Goal: Check status: Check status

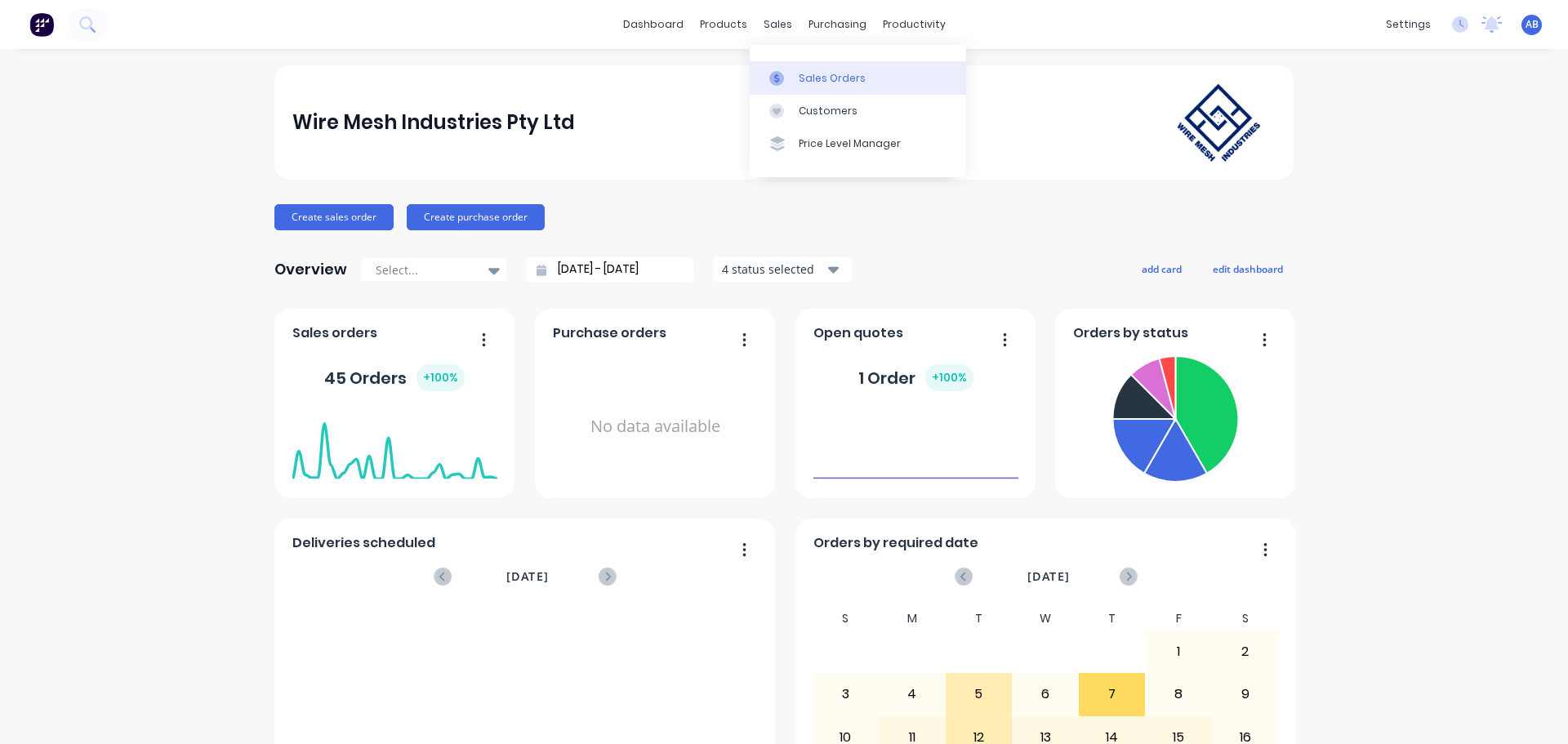
click at [806, 72] on div "Sales Orders" at bounding box center [832, 78] width 67 height 14
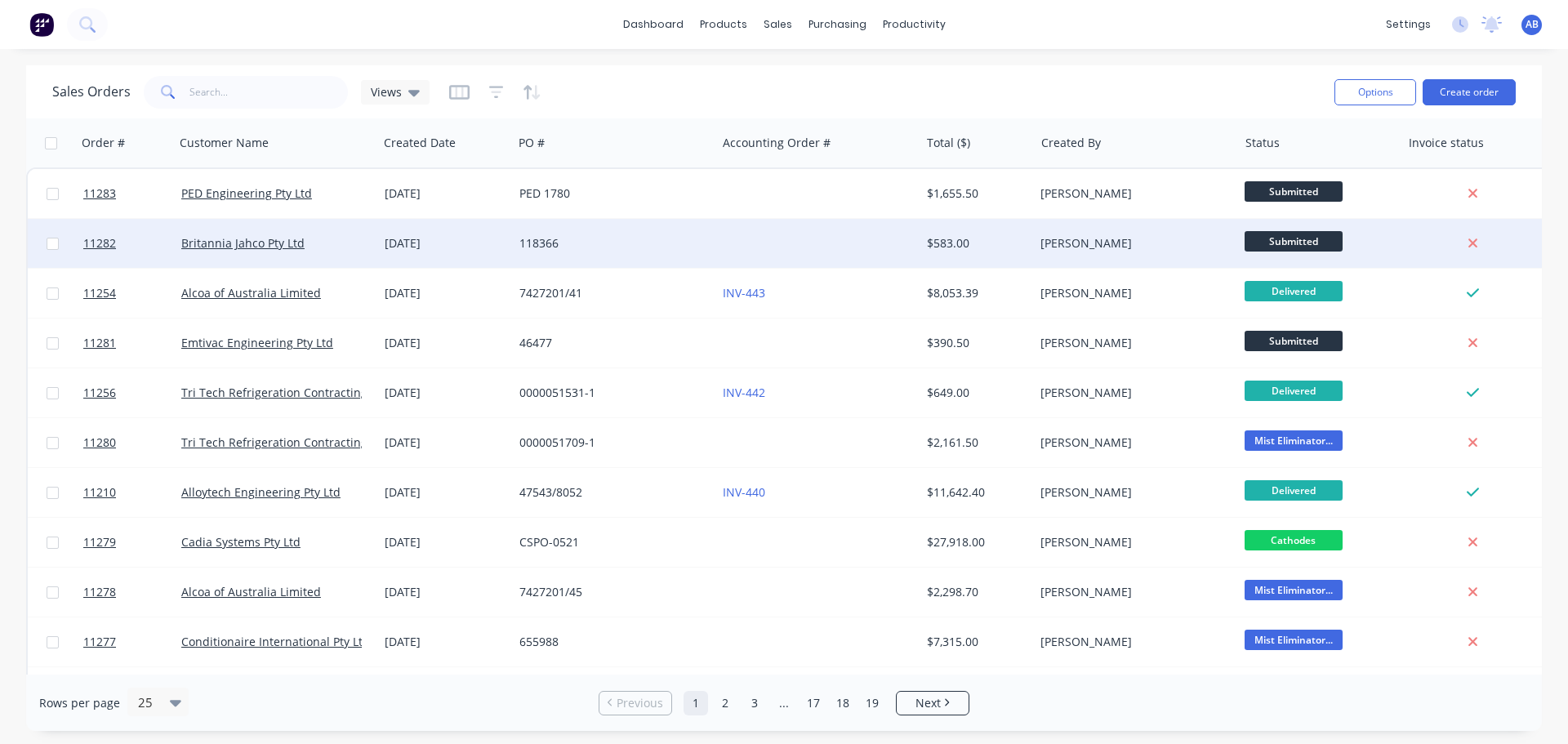
click at [641, 250] on div "118366" at bounding box center [610, 243] width 181 height 16
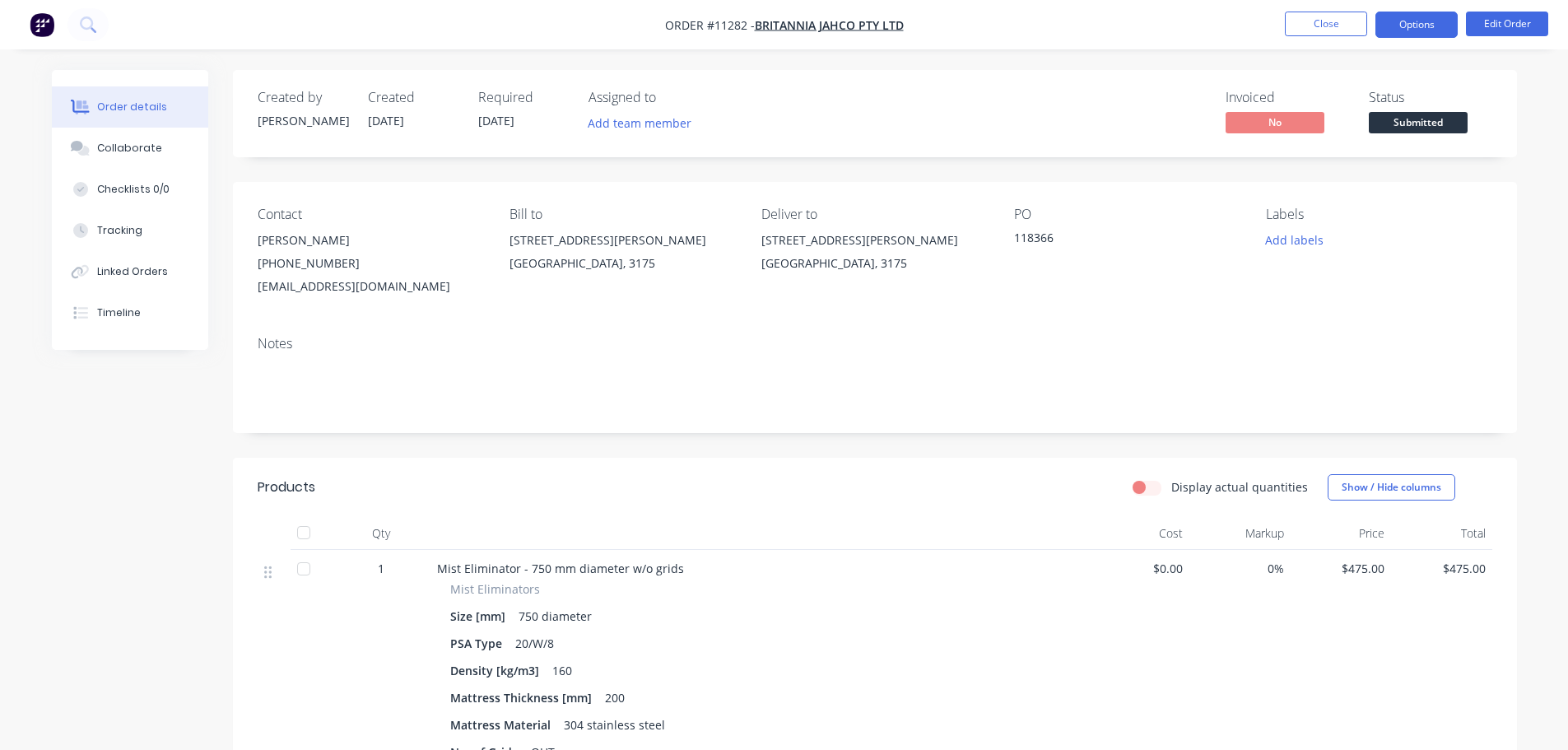
click at [1428, 27] on button "Options" at bounding box center [1417, 24] width 82 height 27
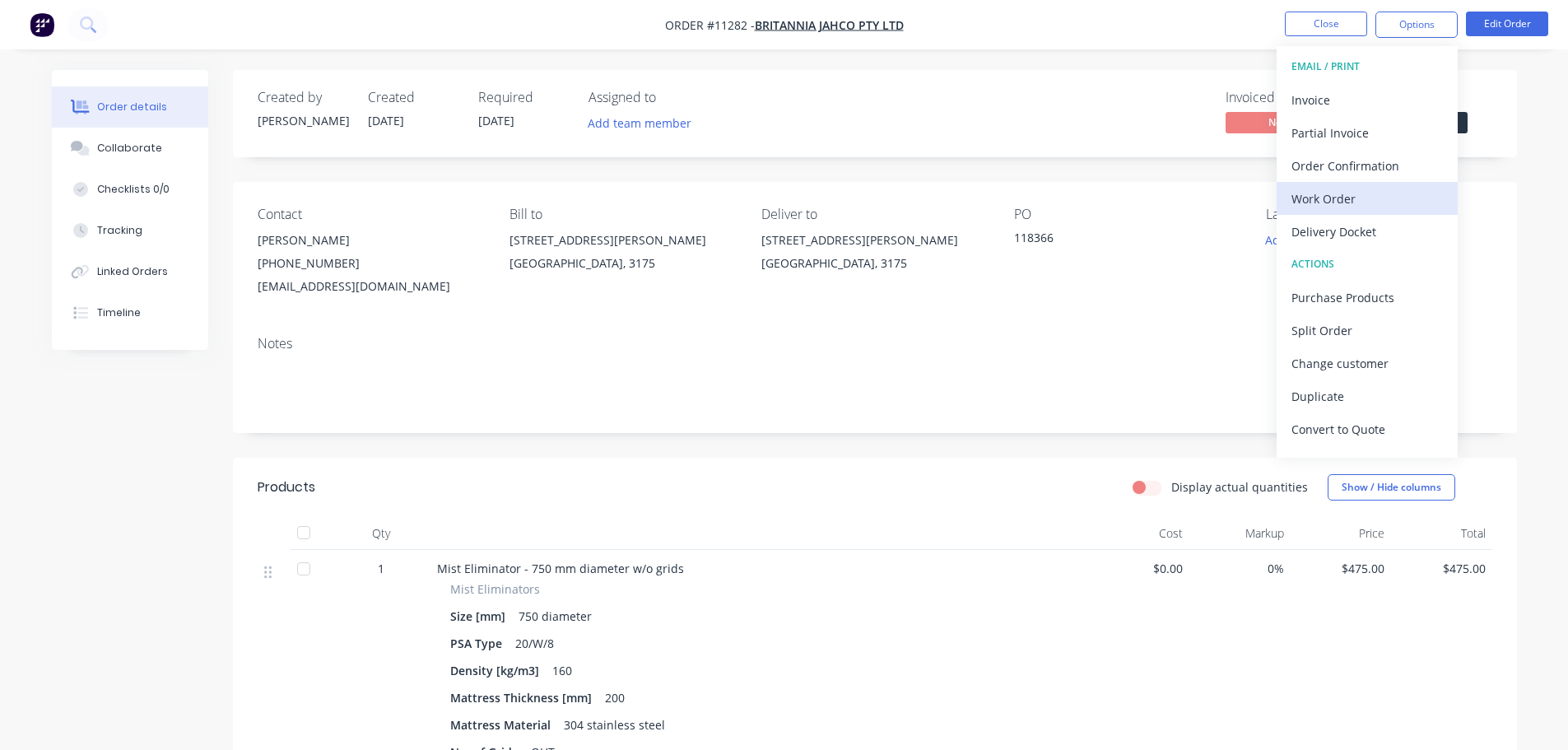
click at [1312, 195] on div "Work Order" at bounding box center [1367, 199] width 151 height 24
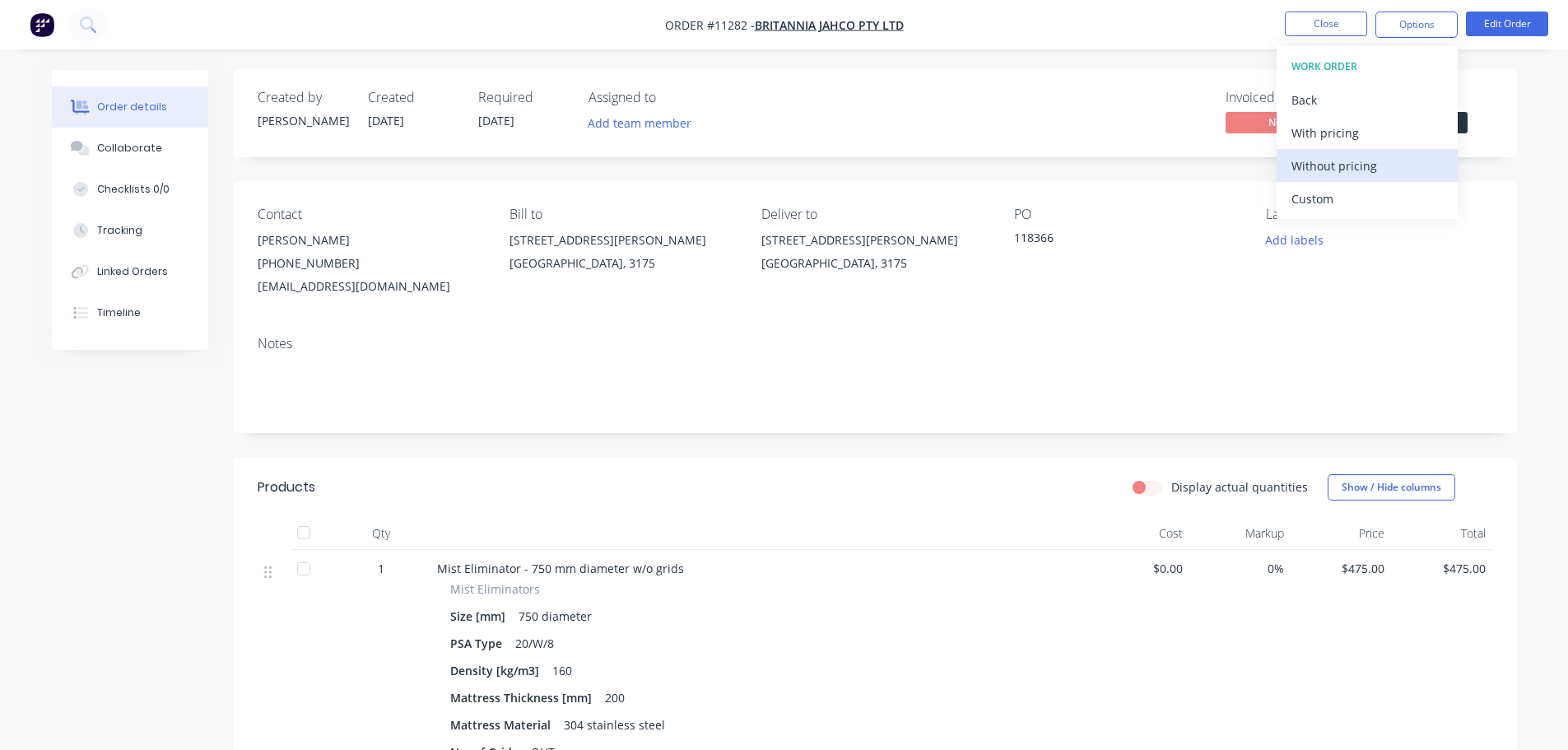
click at [1328, 165] on div "Without pricing" at bounding box center [1367, 166] width 151 height 24
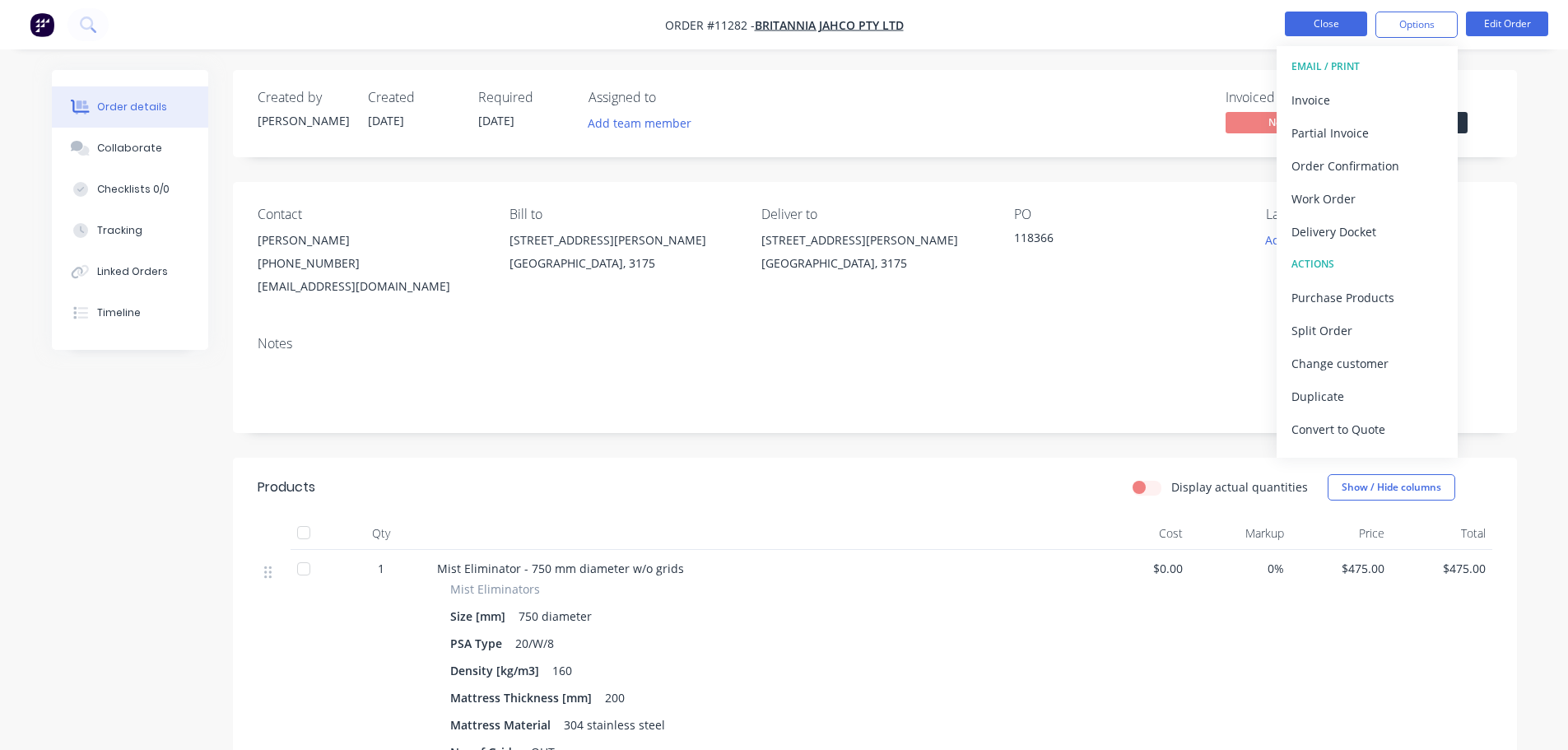
click at [1336, 25] on button "Close" at bounding box center [1326, 23] width 82 height 25
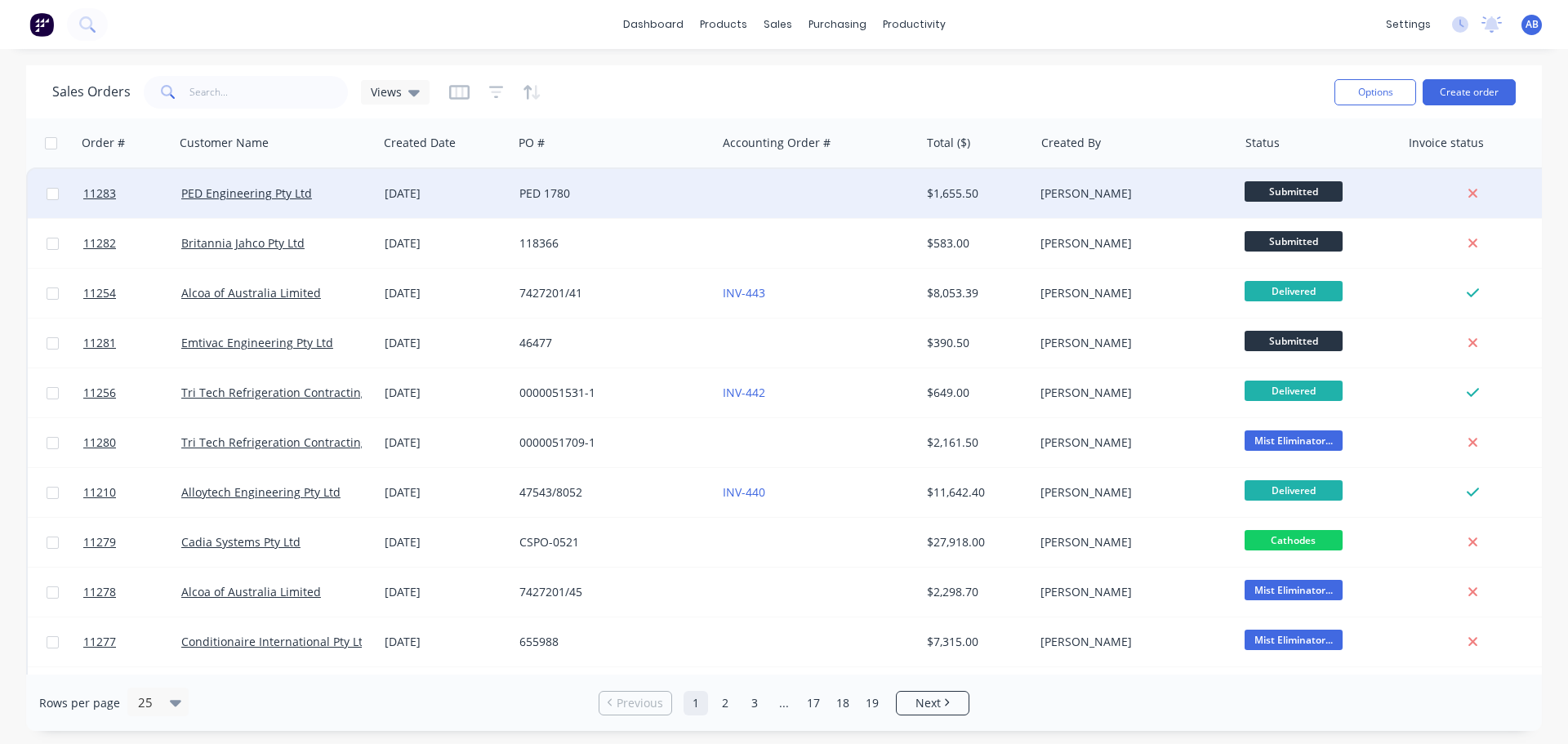
click at [653, 195] on div "PED 1780" at bounding box center [610, 193] width 181 height 16
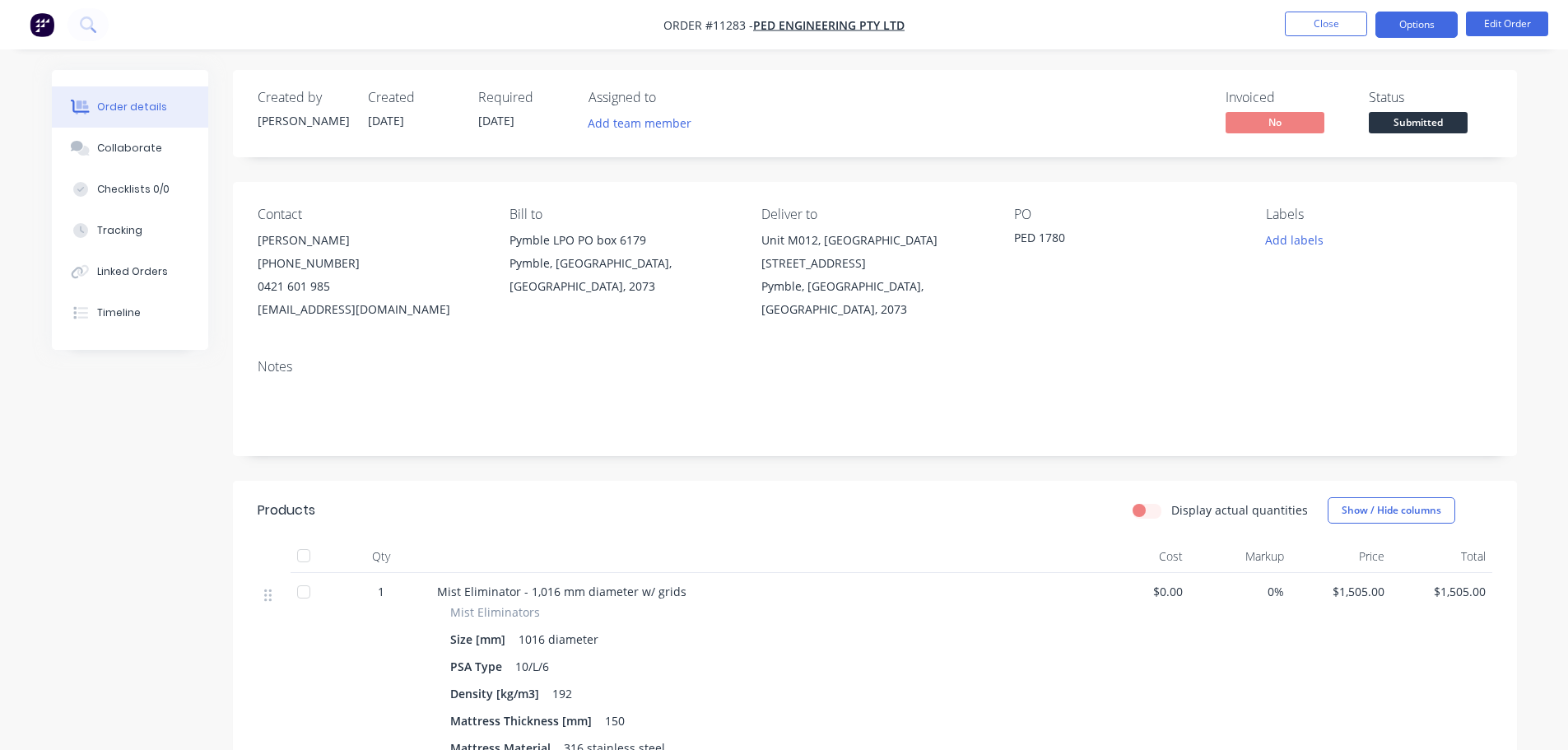
click at [1412, 27] on button "Options" at bounding box center [1417, 24] width 82 height 27
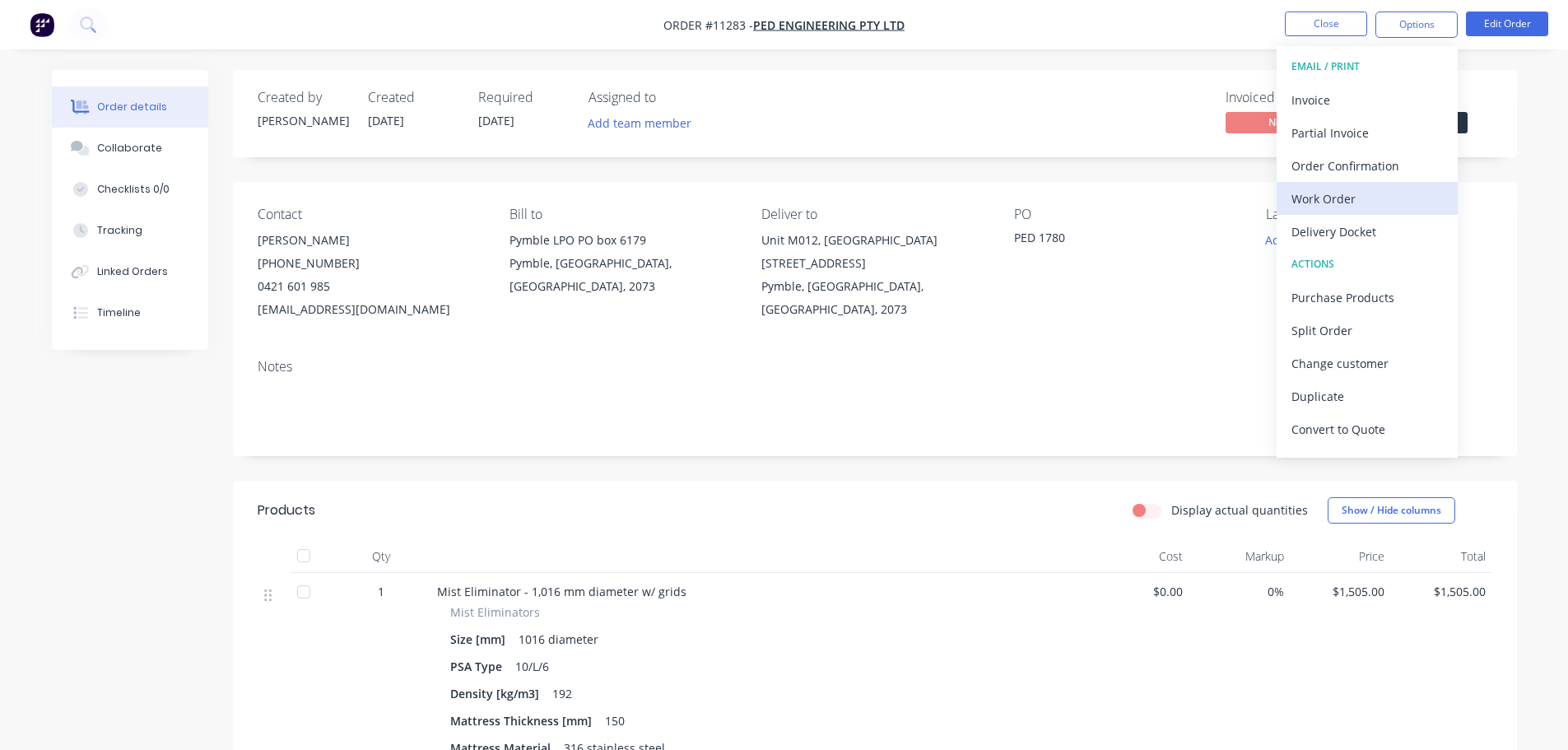
click at [1345, 198] on div "Work Order" at bounding box center [1367, 199] width 151 height 24
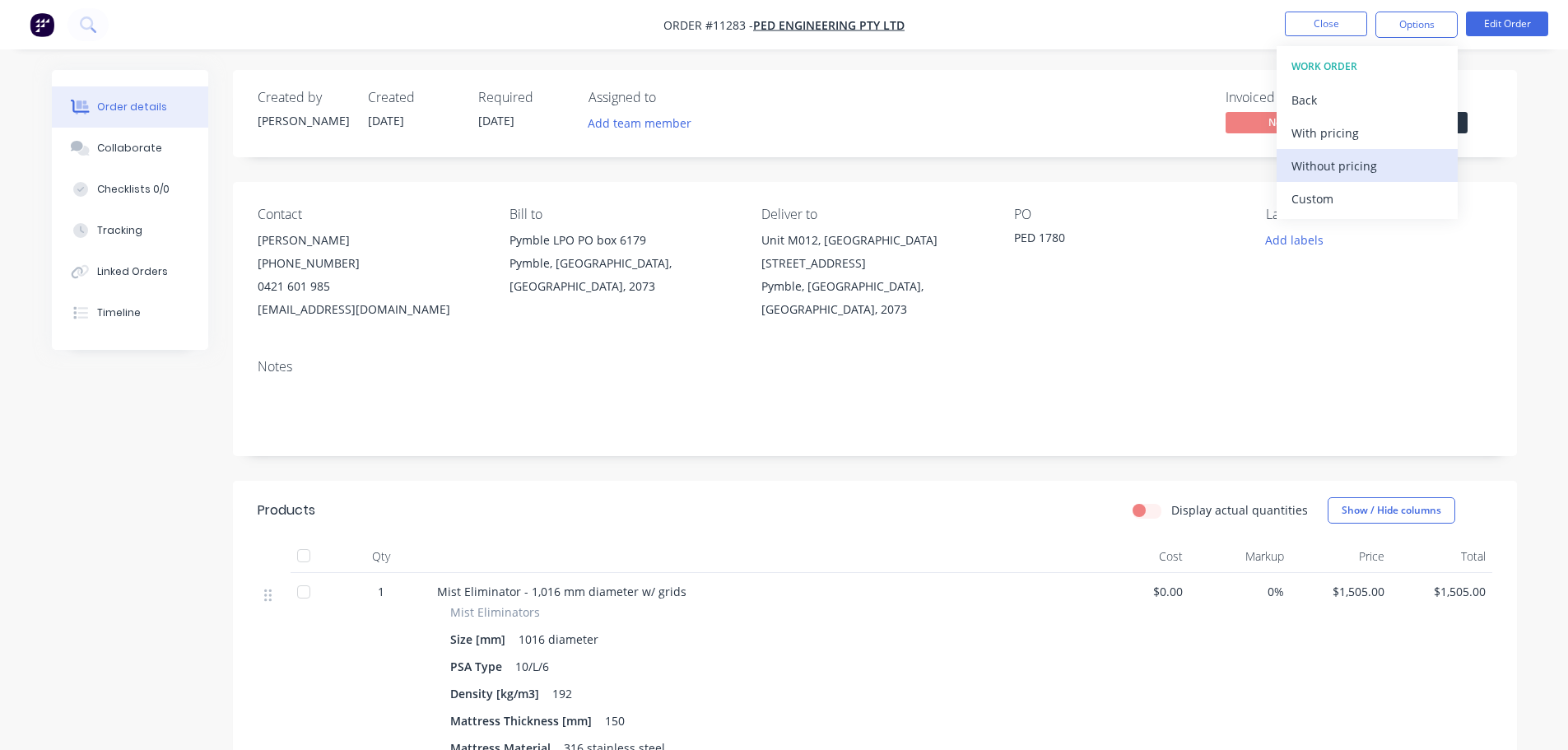
click at [1331, 167] on div "Without pricing" at bounding box center [1367, 166] width 151 height 24
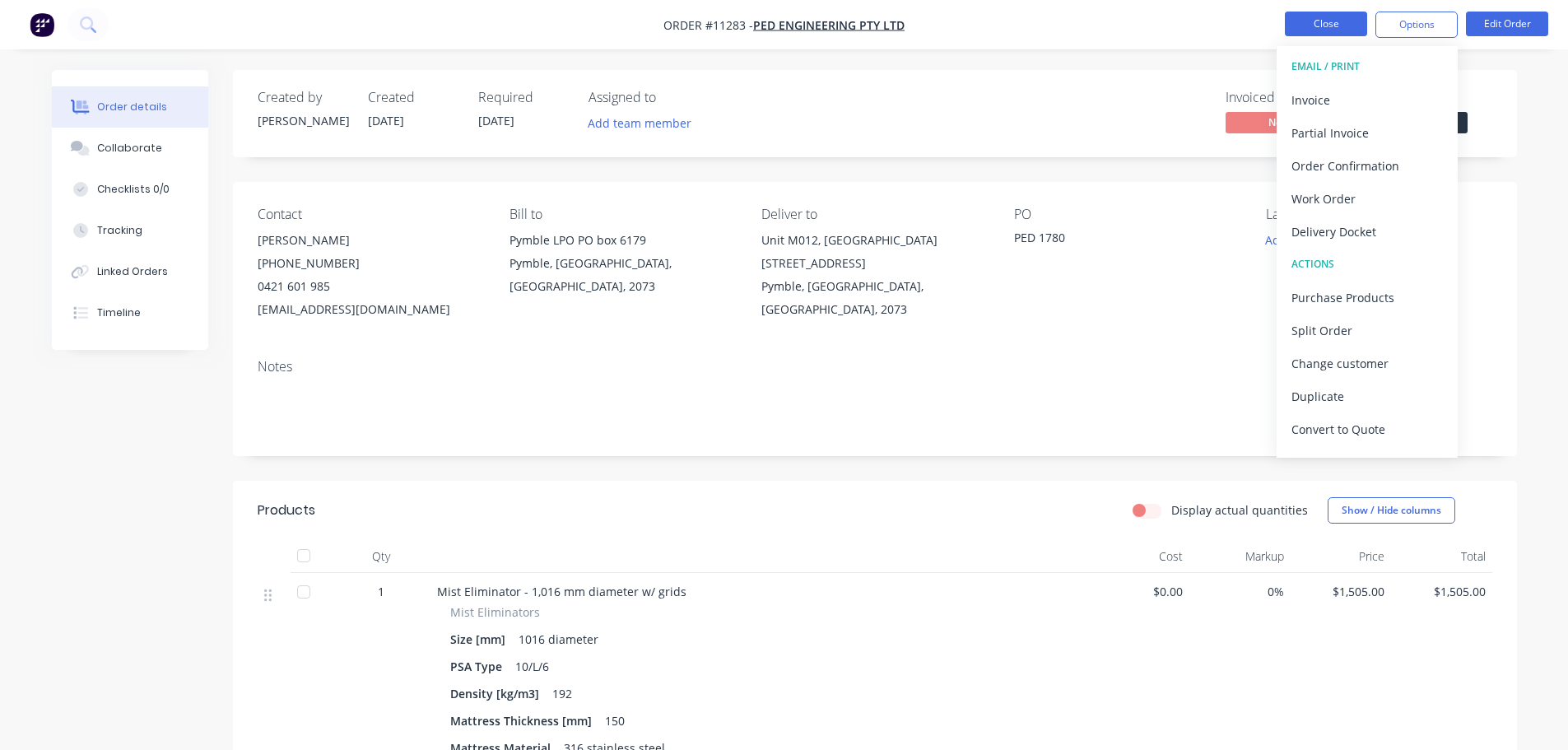
click at [1301, 19] on button "Close" at bounding box center [1326, 23] width 82 height 25
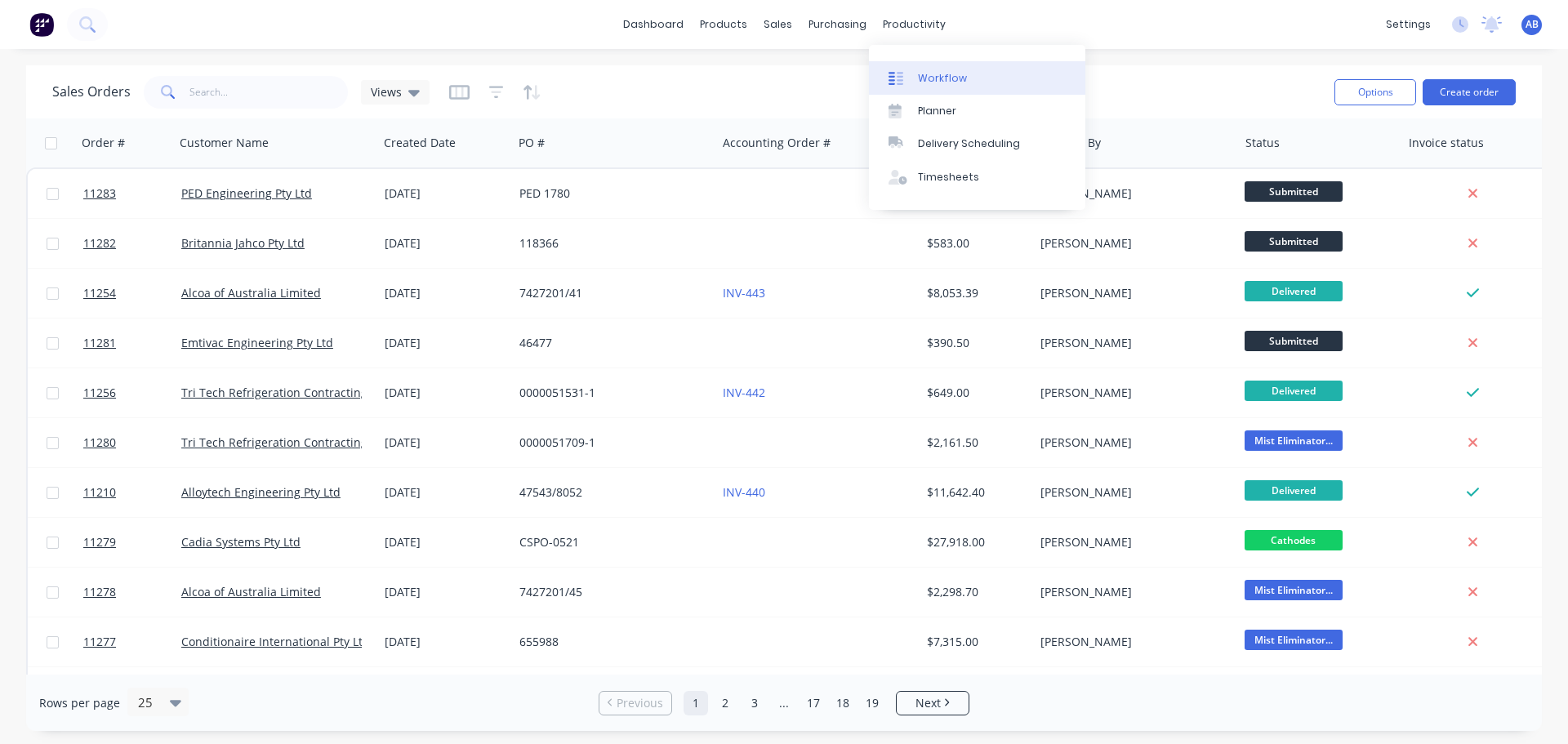
click at [926, 63] on link "Workflow" at bounding box center [977, 77] width 217 height 32
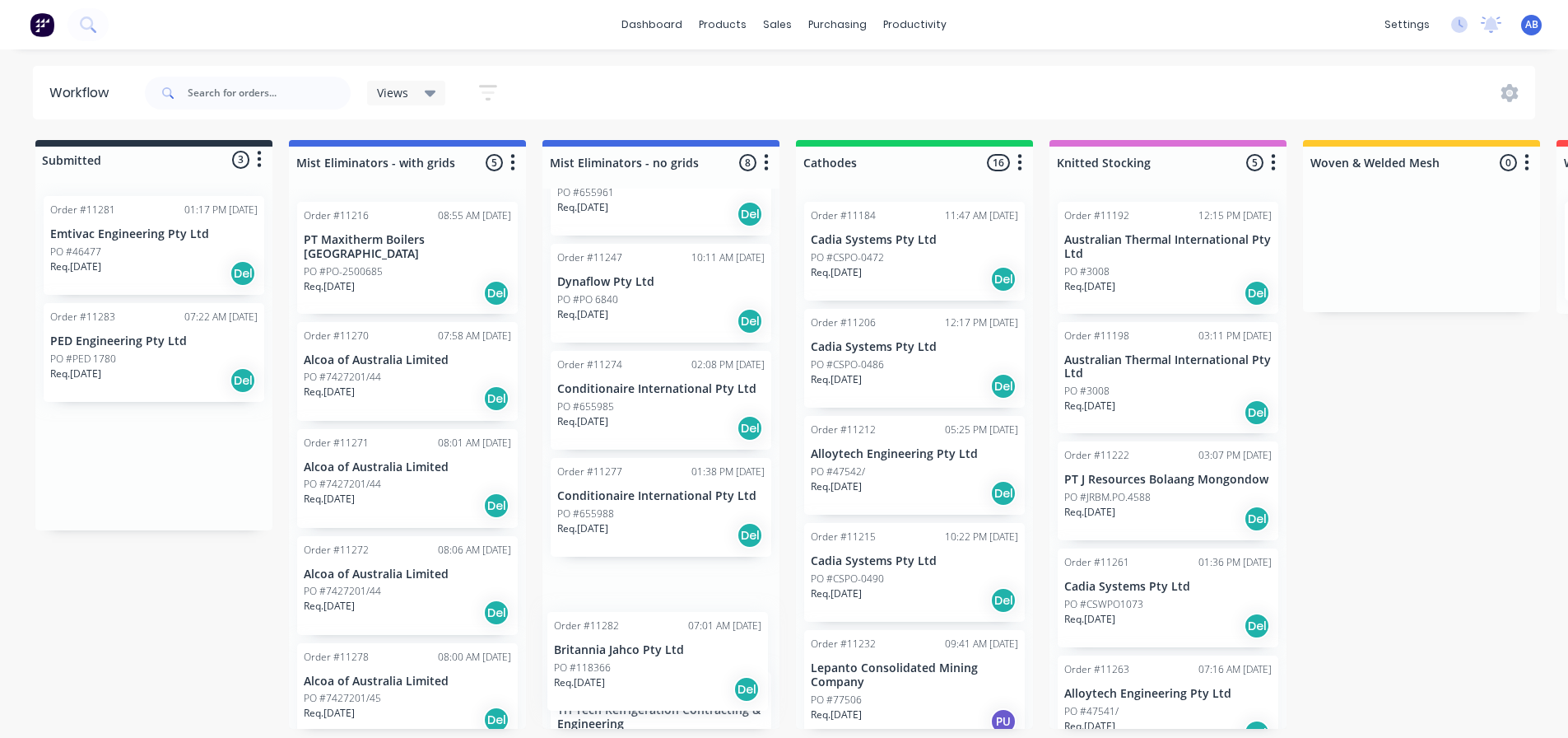
scroll to position [445, 0]
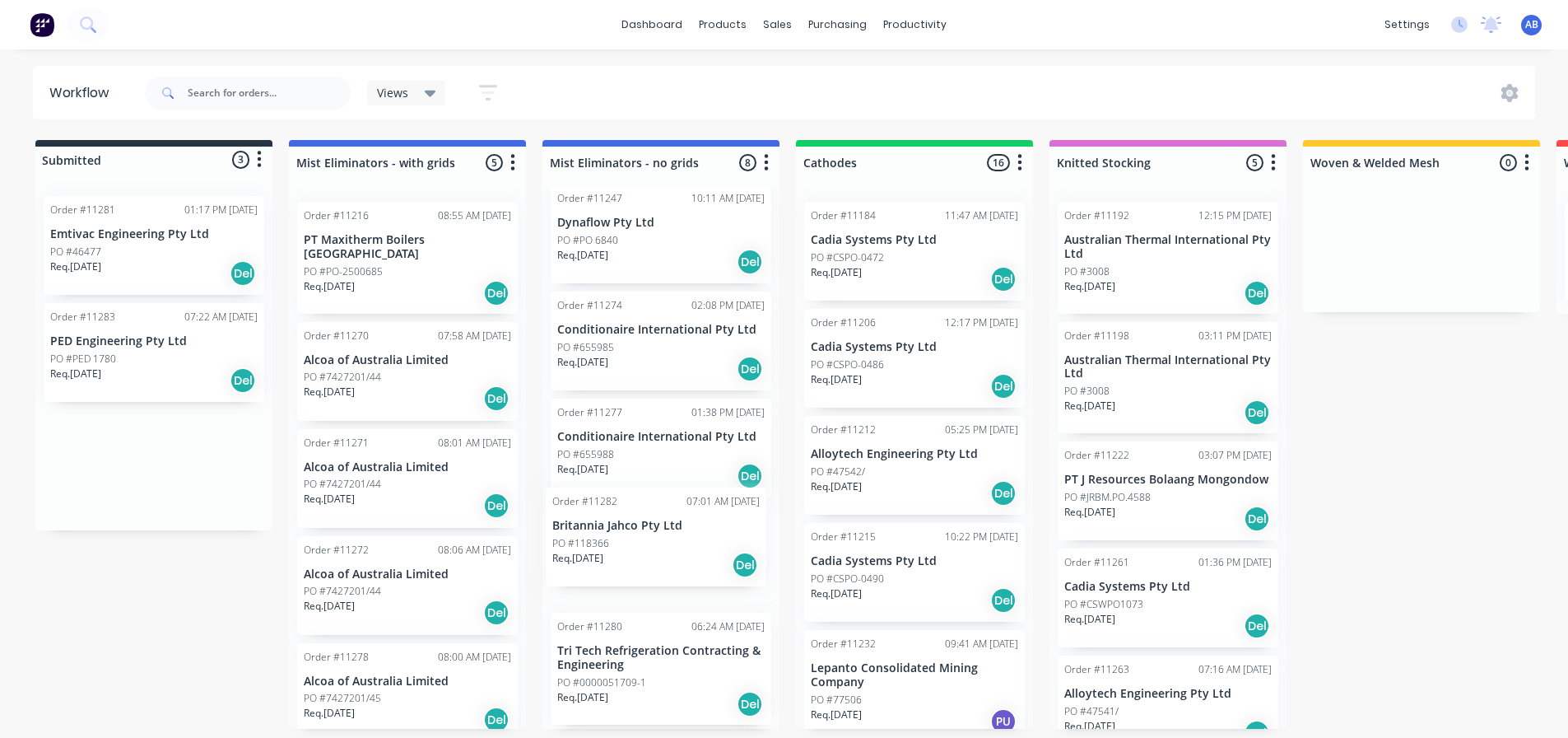
drag, startPoint x: 131, startPoint y: 354, endPoint x: 642, endPoint y: 540, distance: 543.8
click at [642, 540] on div "Submitted 3 Status colour #273444 hex #273444 Save Cancel Summaries Total order…" at bounding box center [1122, 434] width 2268 height 589
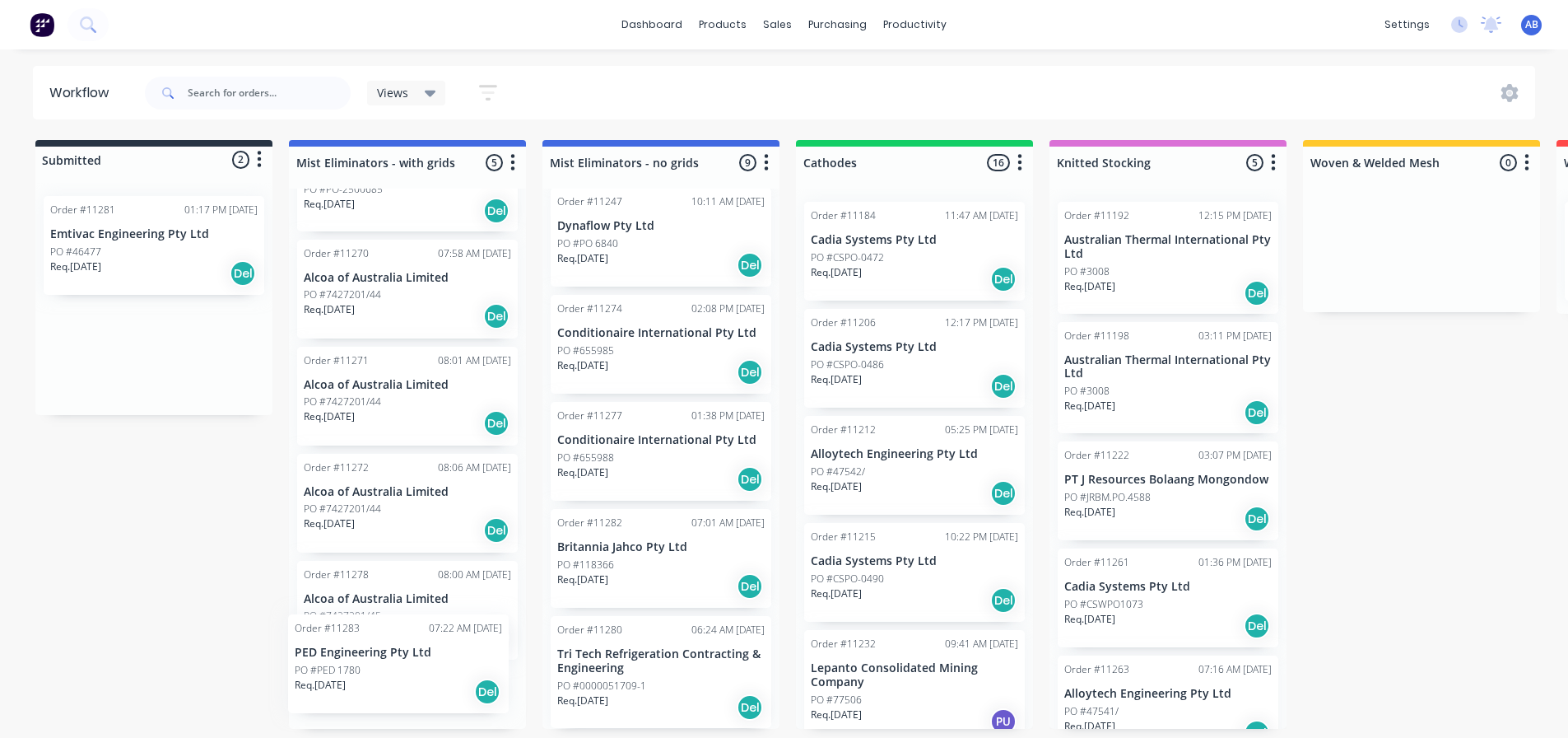
scroll to position [107, 0]
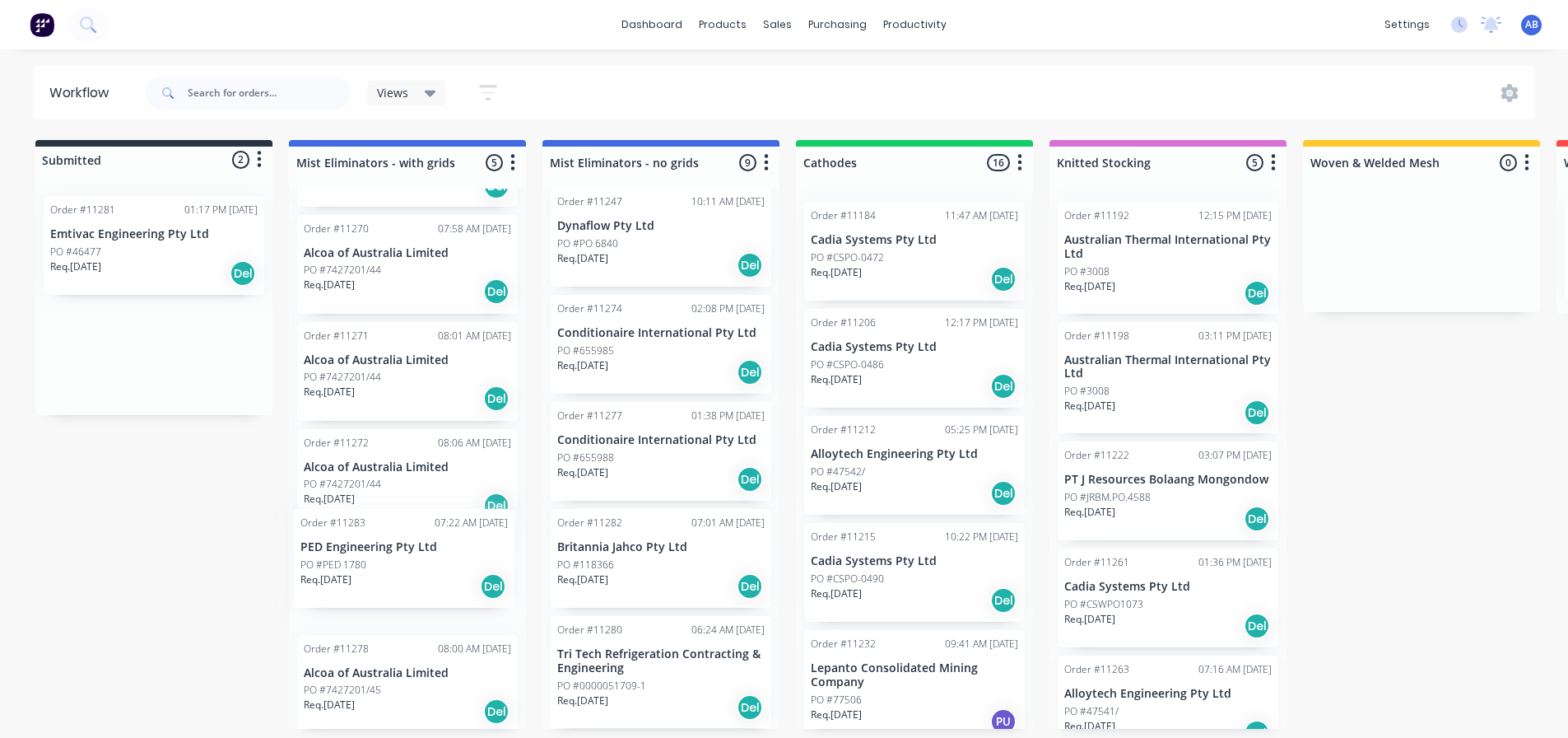
drag, startPoint x: 117, startPoint y: 350, endPoint x: 371, endPoint y: 559, distance: 328.9
click at [371, 559] on div "Submitted 2 Status colour #273444 hex #273444 Save Cancel Summaries Total order…" at bounding box center [1122, 434] width 2268 height 589
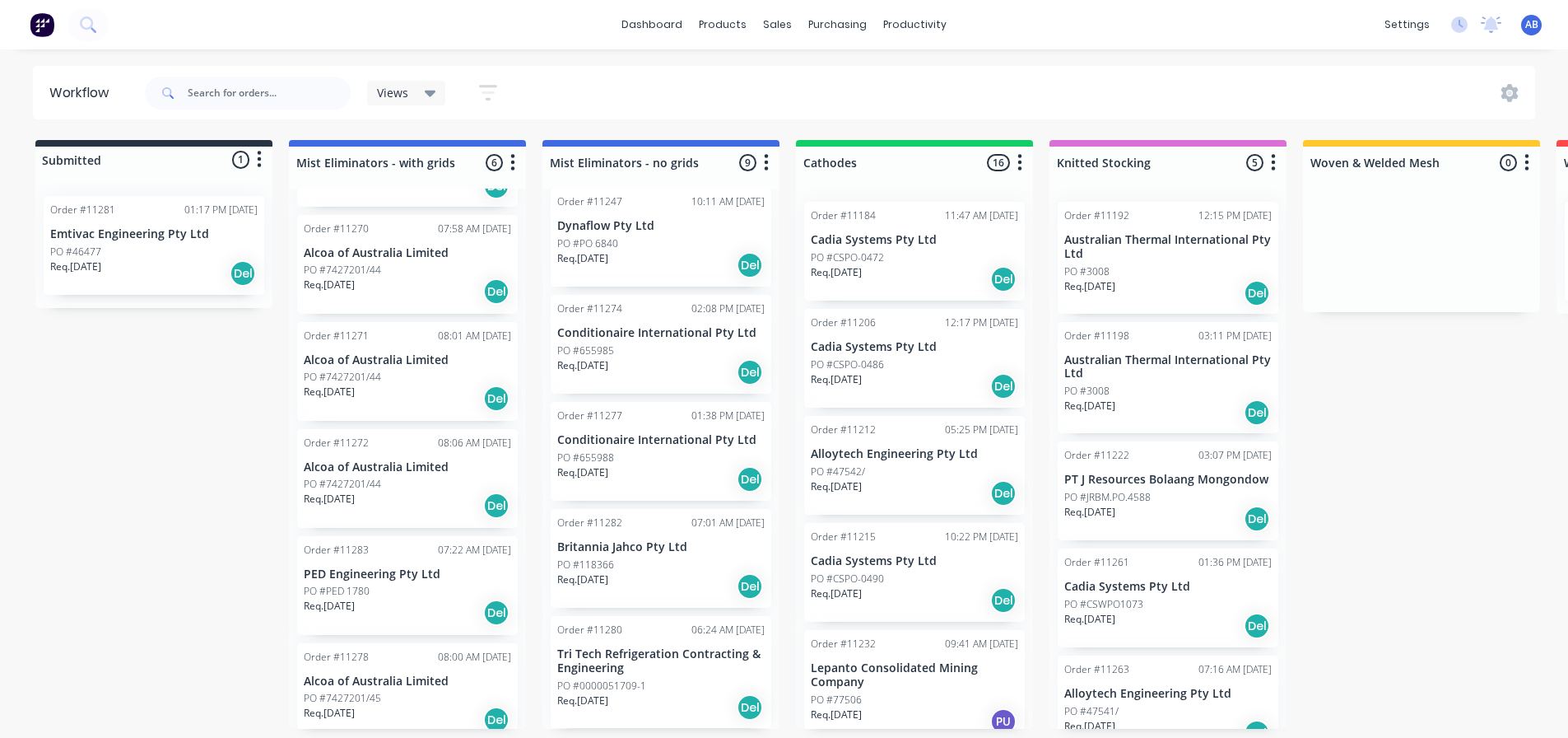
click at [41, 25] on img at bounding box center [42, 24] width 25 height 25
